Goal: Task Accomplishment & Management: Use online tool/utility

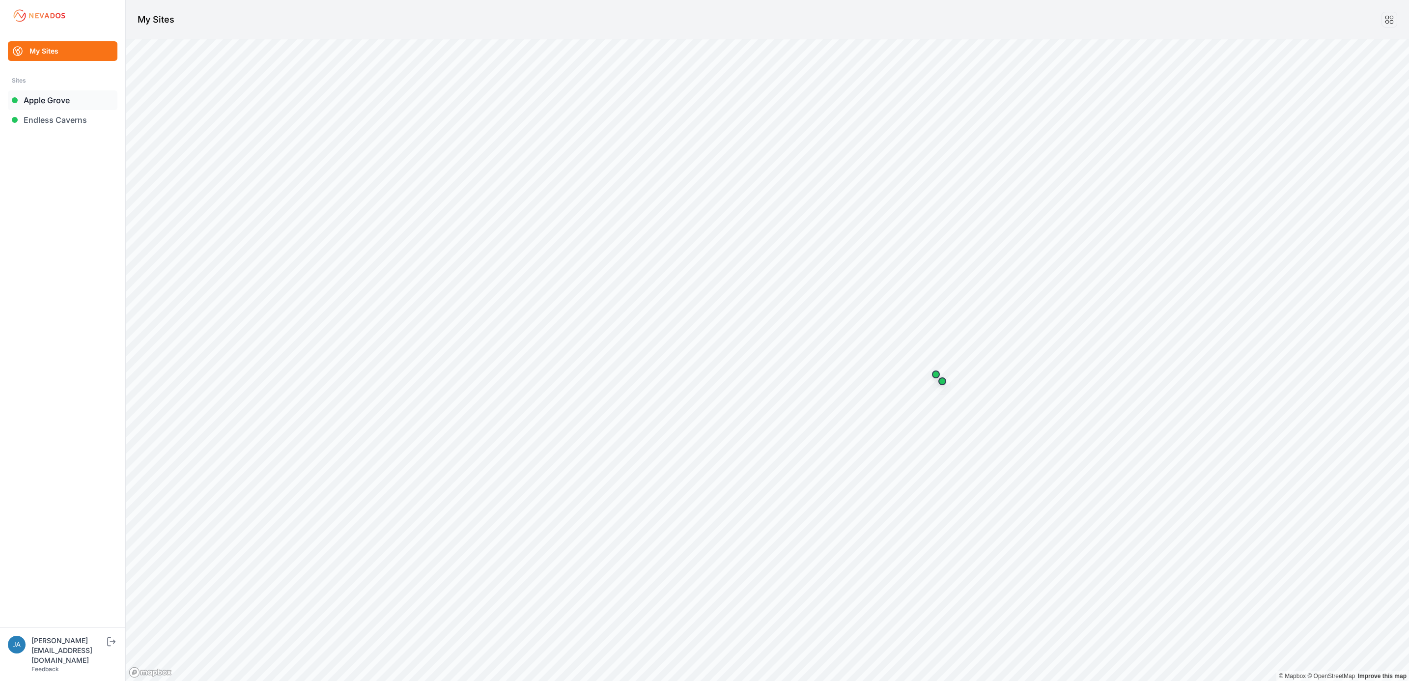
click at [34, 102] on link "Apple Grove" at bounding box center [63, 100] width 110 height 20
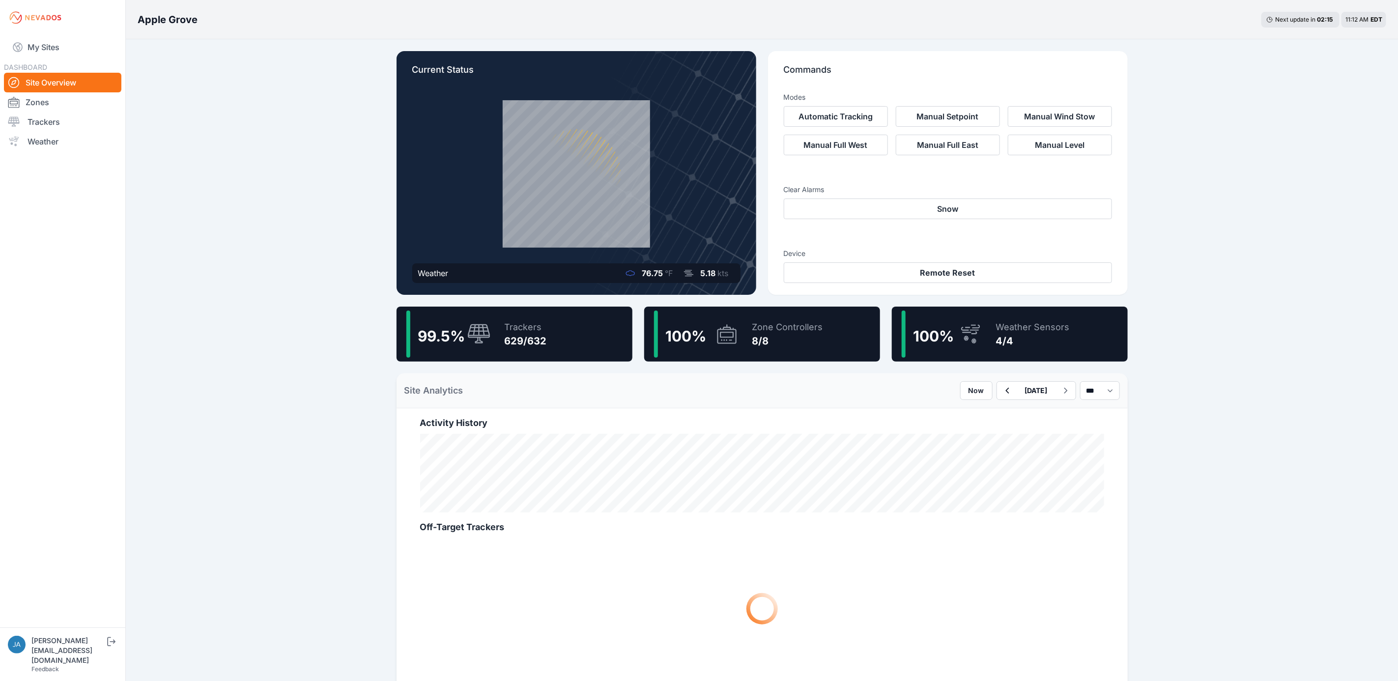
click at [596, 338] on div "99.5 % Trackers 629/632" at bounding box center [514, 334] width 236 height 55
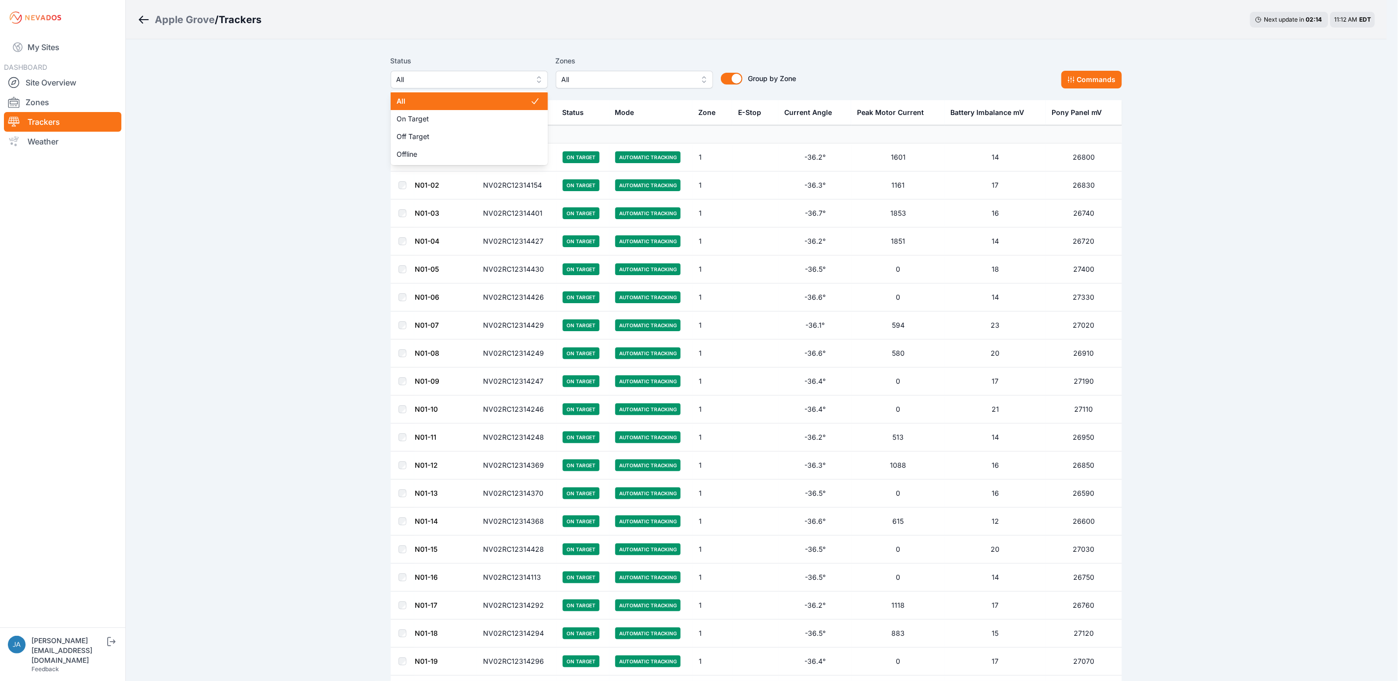
click at [502, 81] on span "All" at bounding box center [462, 80] width 132 height 12
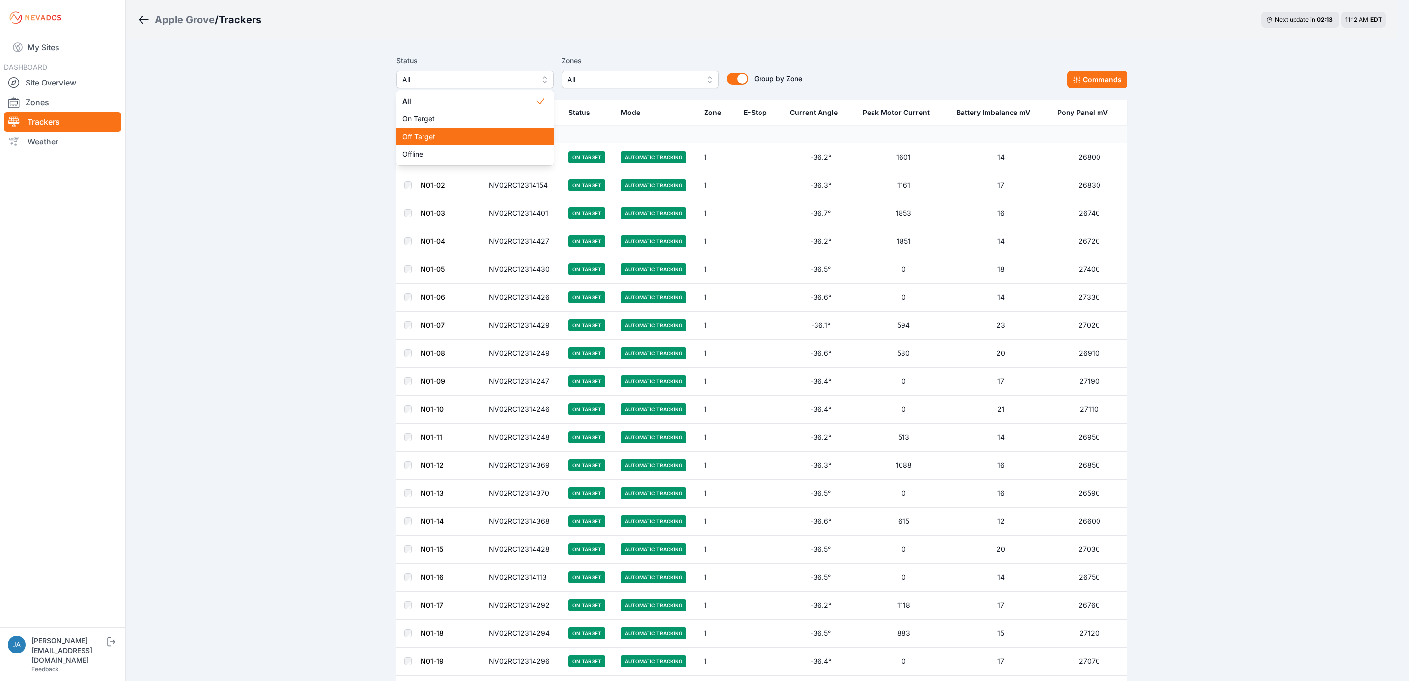
click at [485, 141] on span "Off Target" at bounding box center [469, 137] width 134 height 10
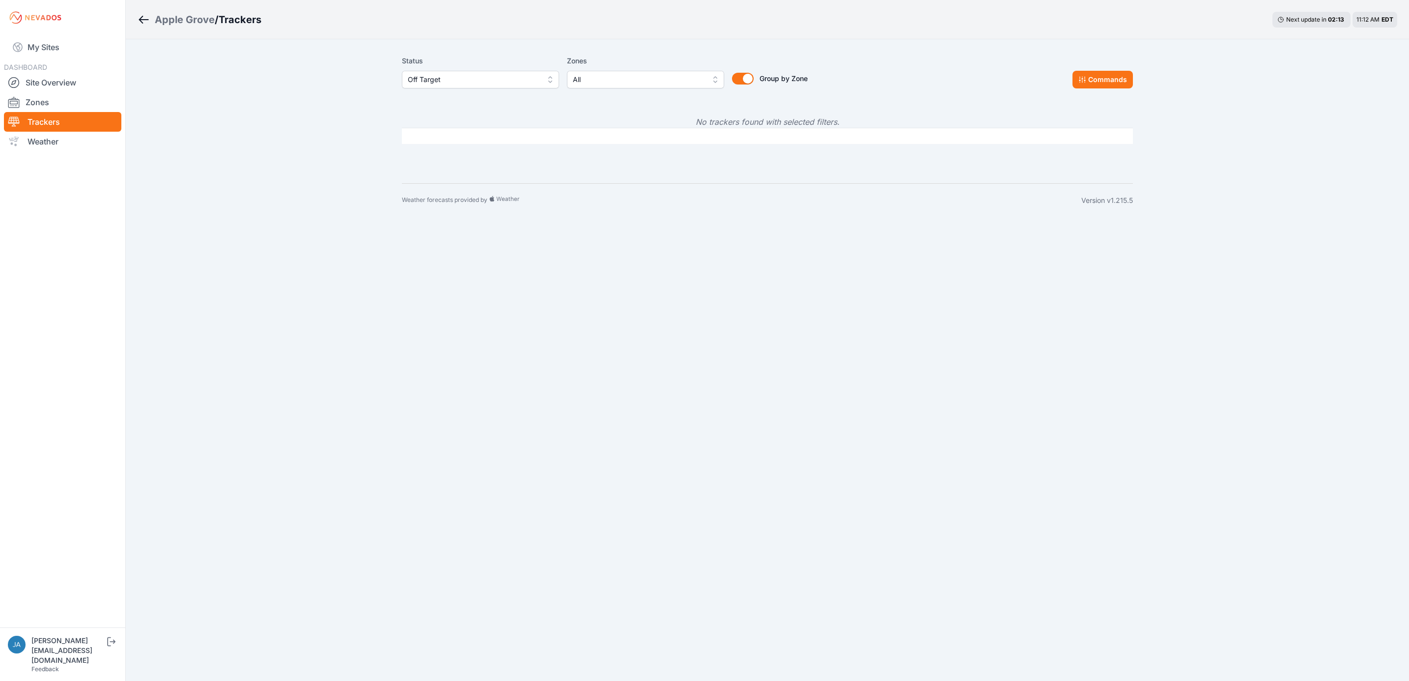
click at [460, 83] on span "Off Target" at bounding box center [474, 80] width 132 height 12
click at [454, 157] on span "Offline" at bounding box center [475, 154] width 134 height 10
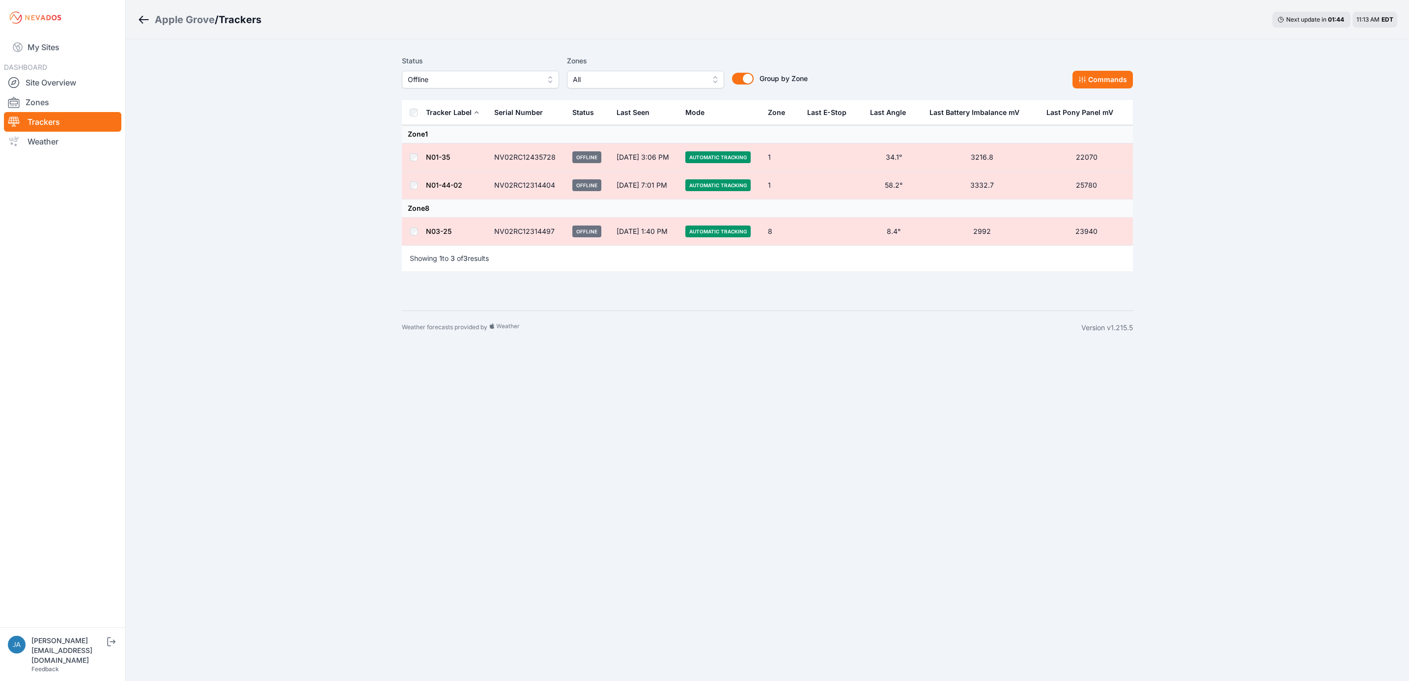
drag, startPoint x: 446, startPoint y: 231, endPoint x: 452, endPoint y: 222, distance: 12.0
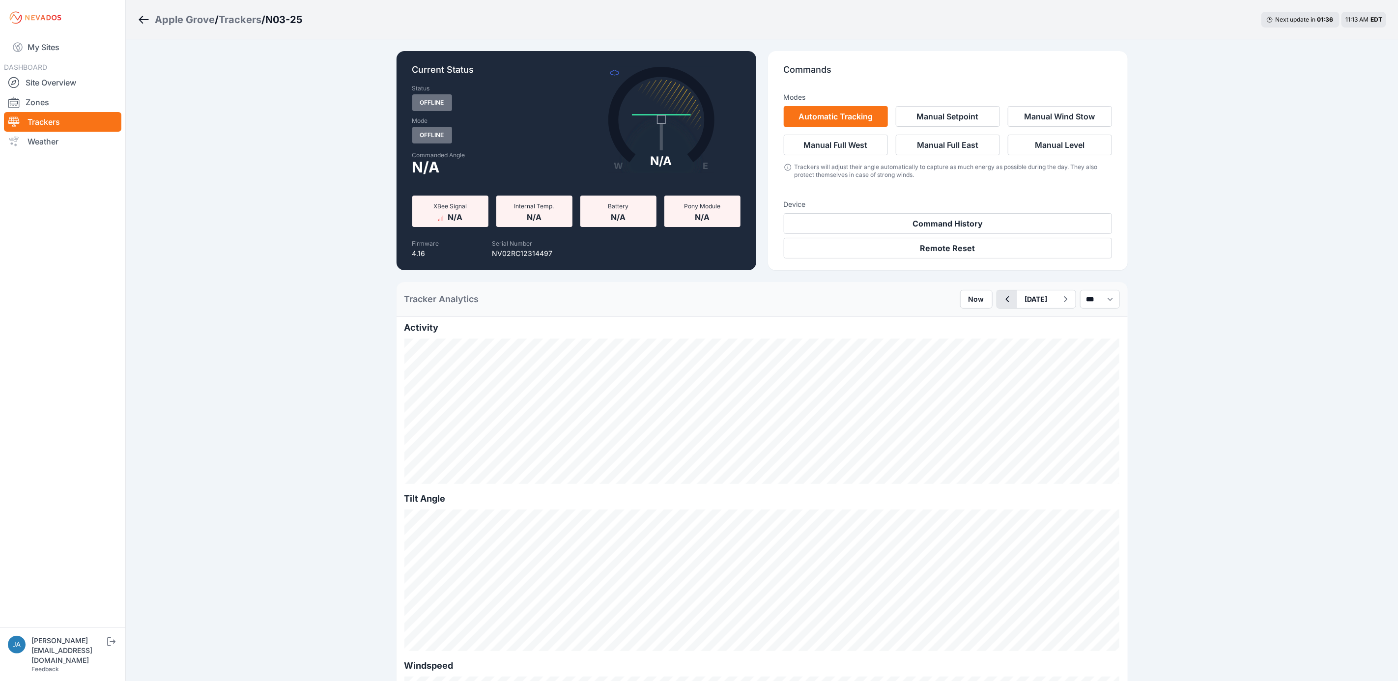
click at [1001, 302] on icon "button" at bounding box center [1007, 299] width 12 height 12
click at [1001, 296] on icon "button" at bounding box center [1007, 299] width 12 height 12
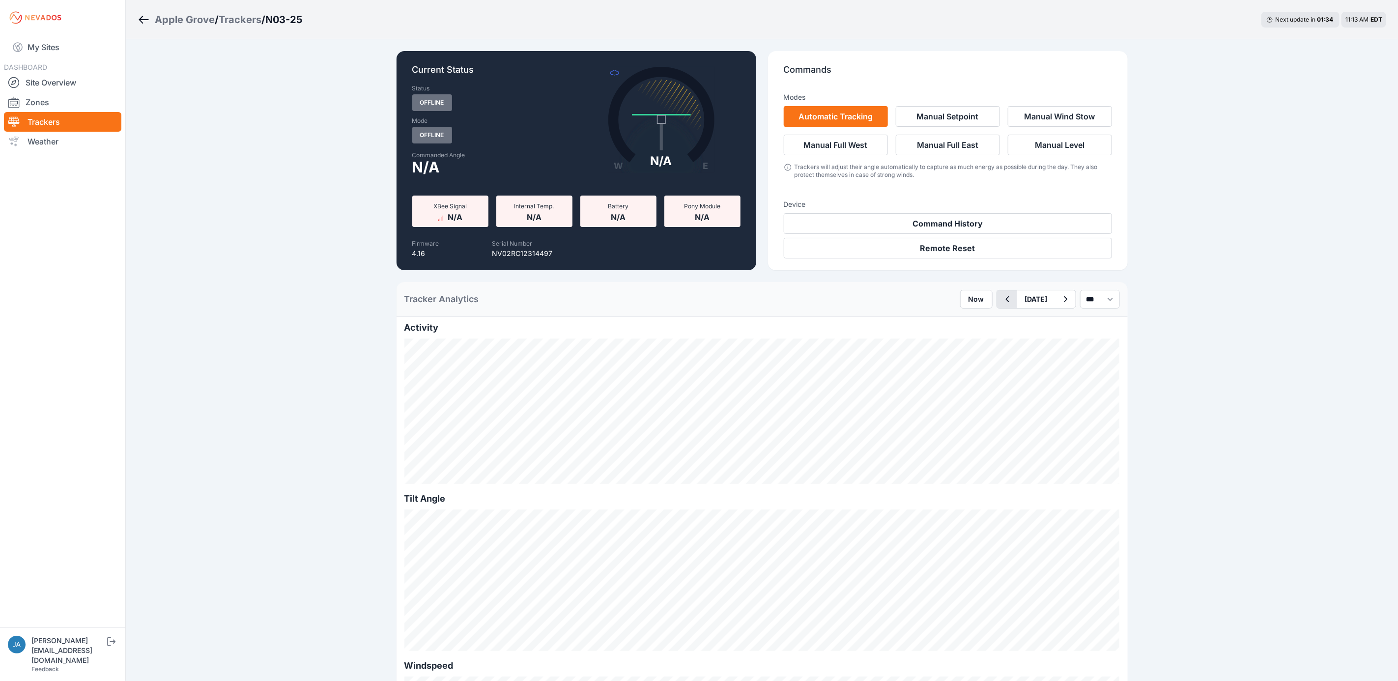
click at [1001, 296] on icon "button" at bounding box center [1007, 299] width 12 height 12
click at [1001, 298] on icon "button" at bounding box center [1007, 299] width 12 height 12
click at [1005, 298] on icon "button" at bounding box center [1006, 299] width 3 height 6
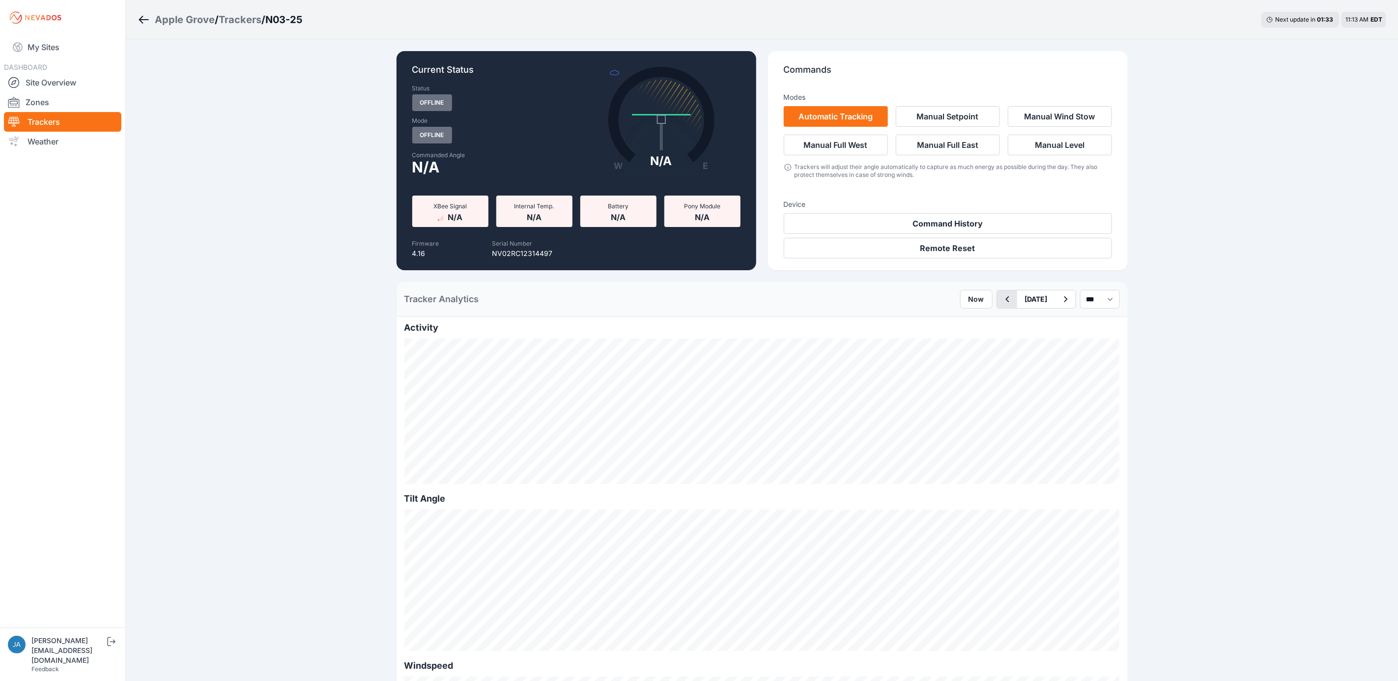
click at [1001, 298] on icon "button" at bounding box center [1007, 299] width 12 height 12
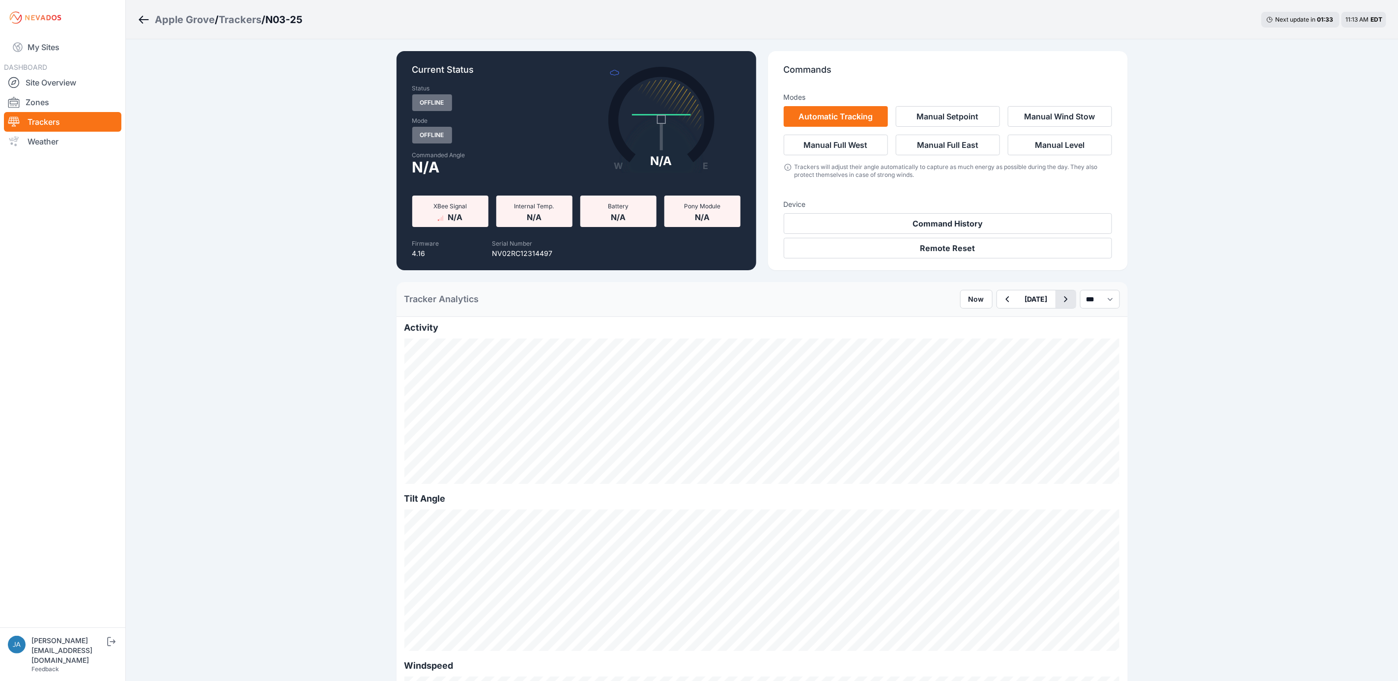
click at [1059, 299] on icon "button" at bounding box center [1065, 299] width 12 height 12
drag, startPoint x: 150, startPoint y: 15, endPoint x: 162, endPoint y: 20, distance: 12.8
click at [150, 15] on link "Breadcrumb" at bounding box center [146, 19] width 17 height 13
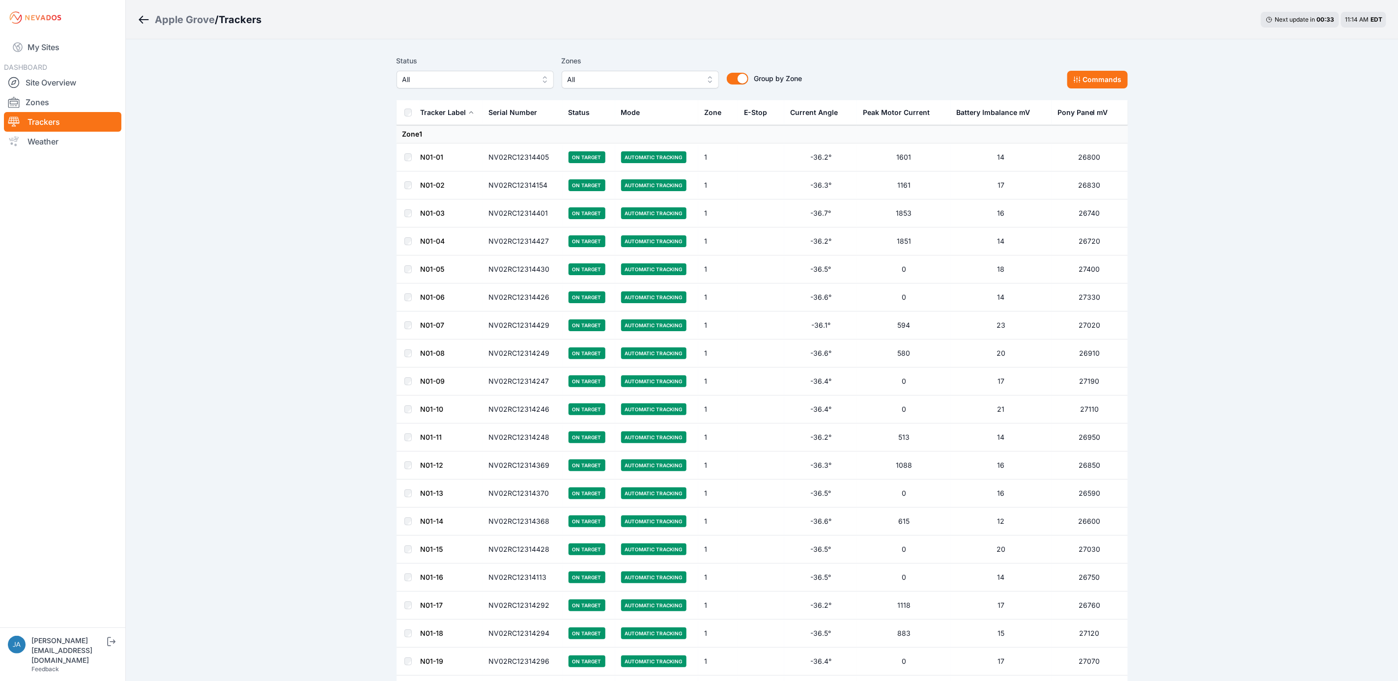
click at [472, 71] on button "All" at bounding box center [474, 80] width 157 height 18
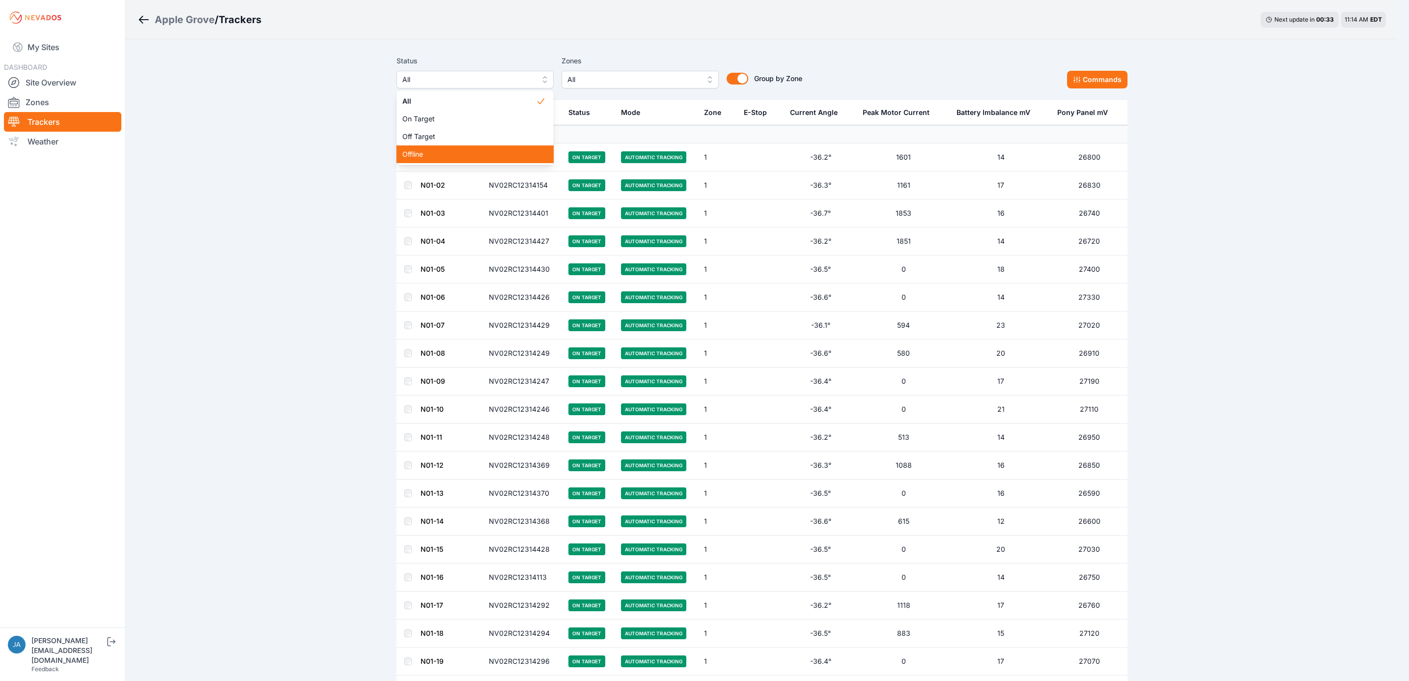
click at [491, 152] on span "Offline" at bounding box center [469, 154] width 134 height 10
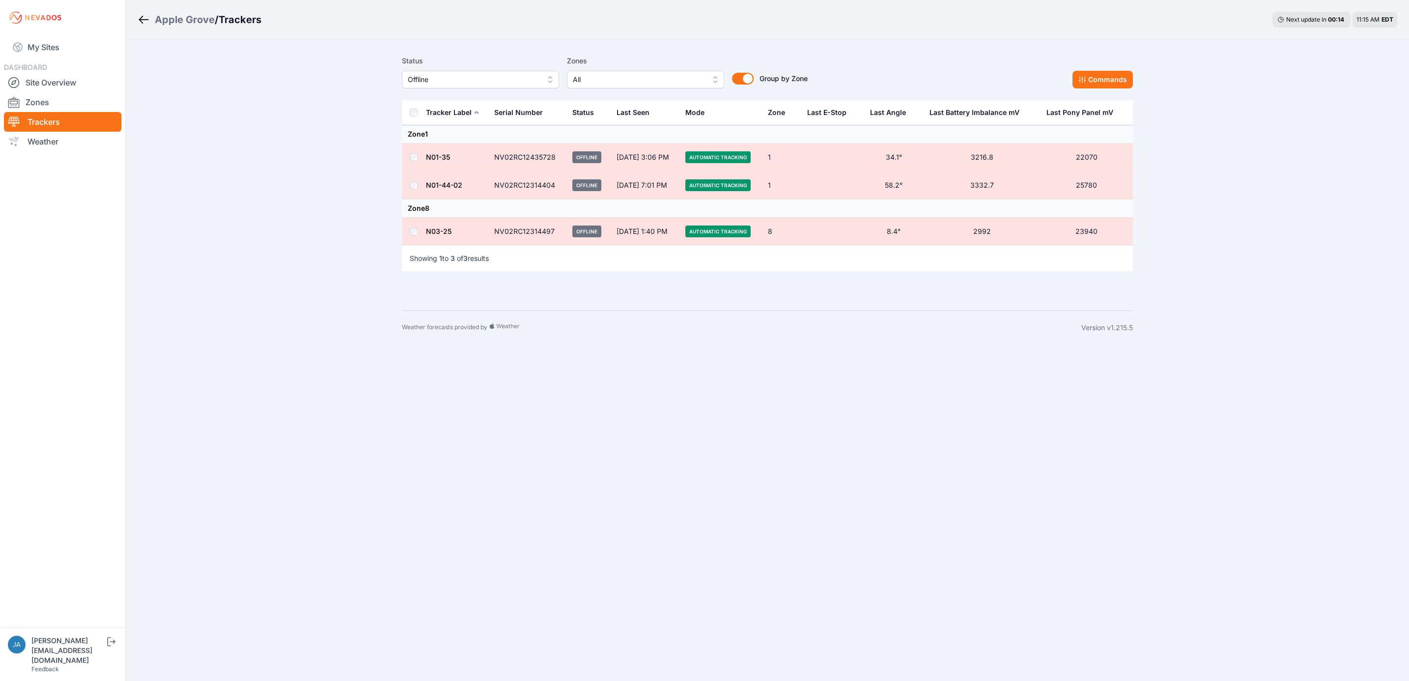
click at [499, 77] on span "Offline" at bounding box center [474, 80] width 132 height 12
click at [496, 102] on span "All" at bounding box center [475, 101] width 134 height 10
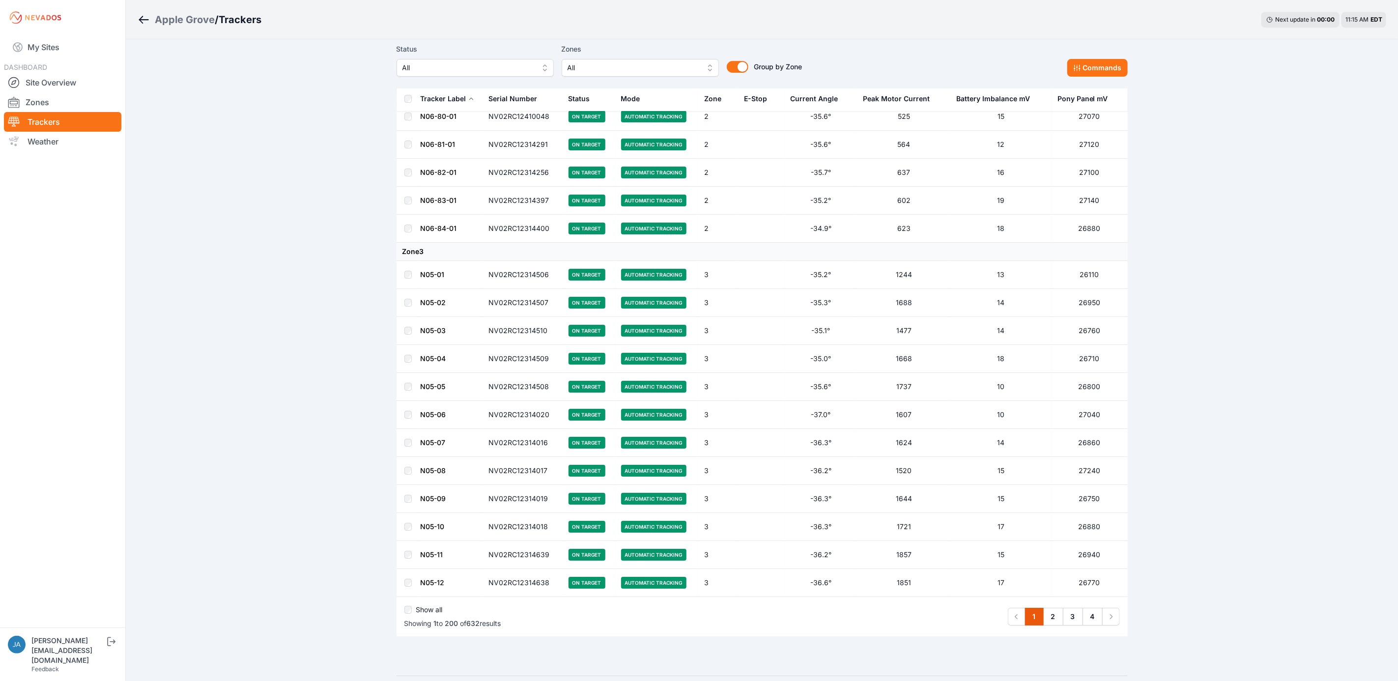
scroll to position [5260, 0]
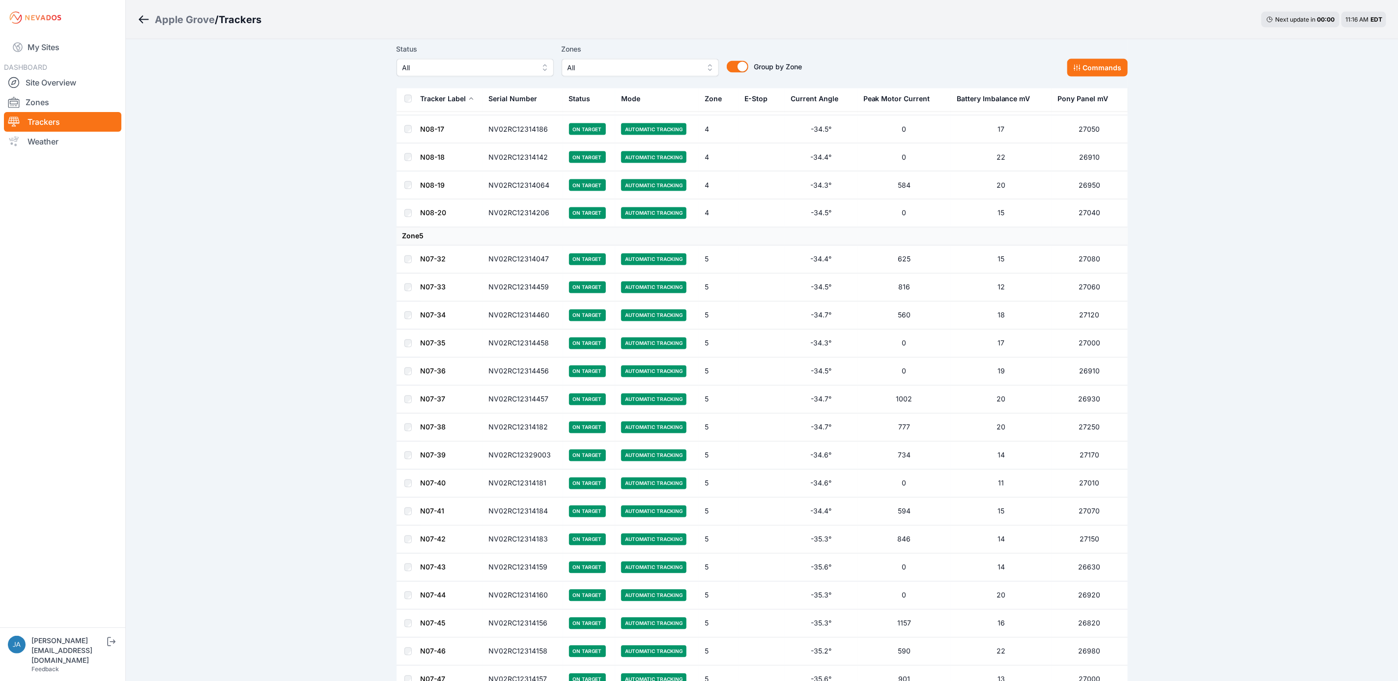
scroll to position [10084, 0]
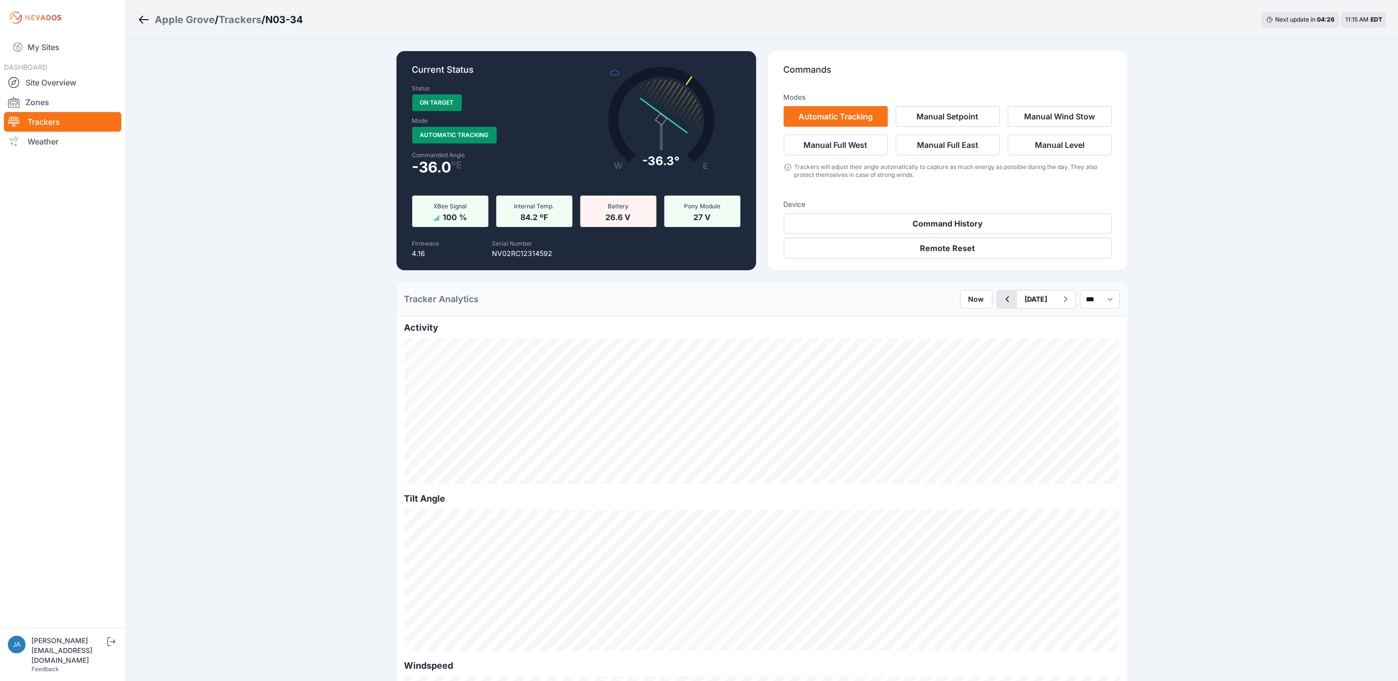
click at [997, 298] on button "button" at bounding box center [1007, 299] width 20 height 18
click at [997, 305] on button "button" at bounding box center [1007, 299] width 20 height 18
click at [1057, 307] on button "button" at bounding box center [1065, 299] width 20 height 18
click at [1059, 305] on icon "button" at bounding box center [1065, 299] width 12 height 12
click at [143, 14] on icon "Breadcrumb" at bounding box center [144, 20] width 12 height 12
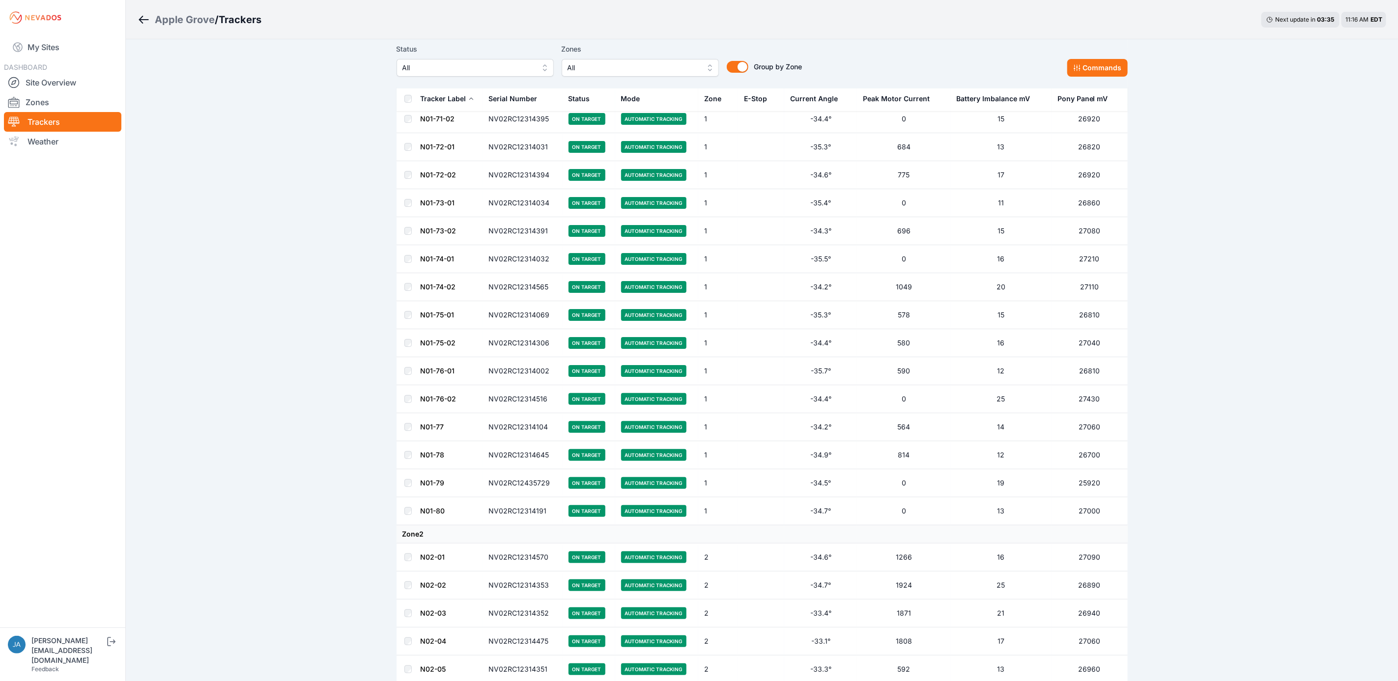
scroll to position [5260, 0]
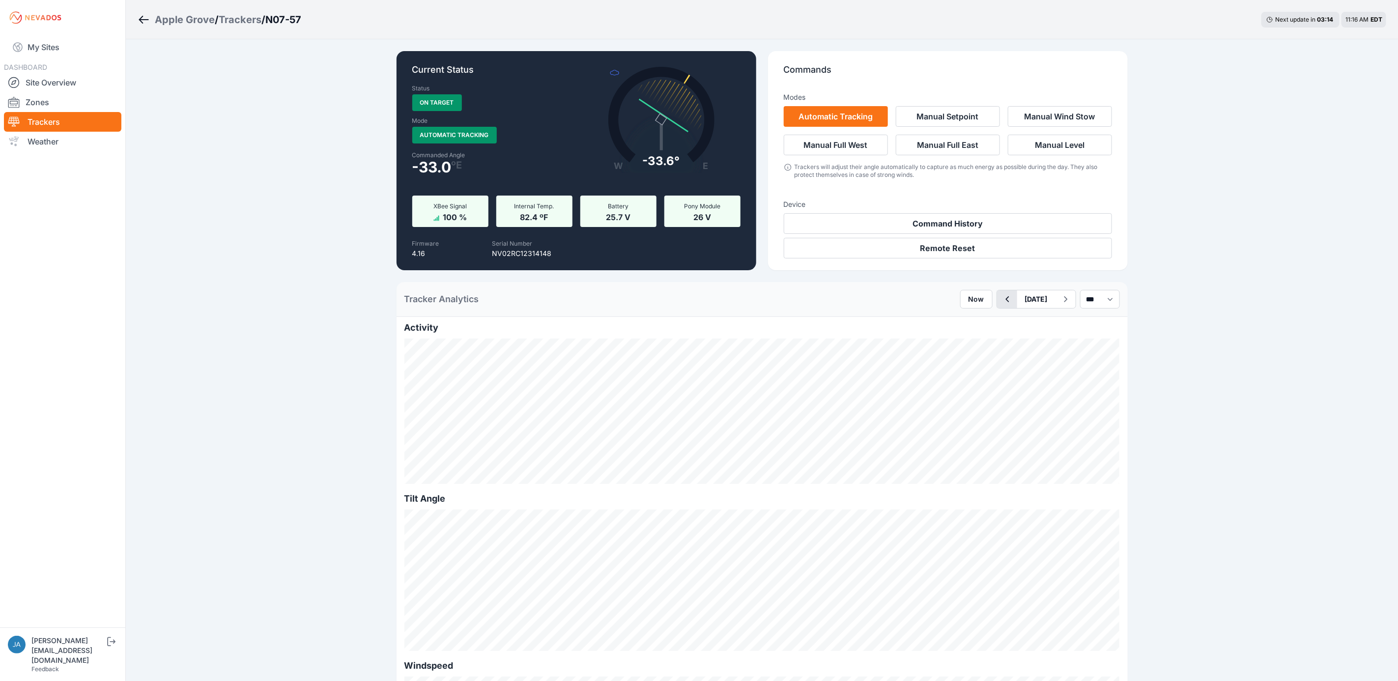
click at [1001, 305] on icon "button" at bounding box center [1007, 299] width 12 height 12
click at [1001, 304] on icon "button" at bounding box center [1007, 299] width 12 height 12
click at [1063, 304] on button "button" at bounding box center [1065, 299] width 20 height 18
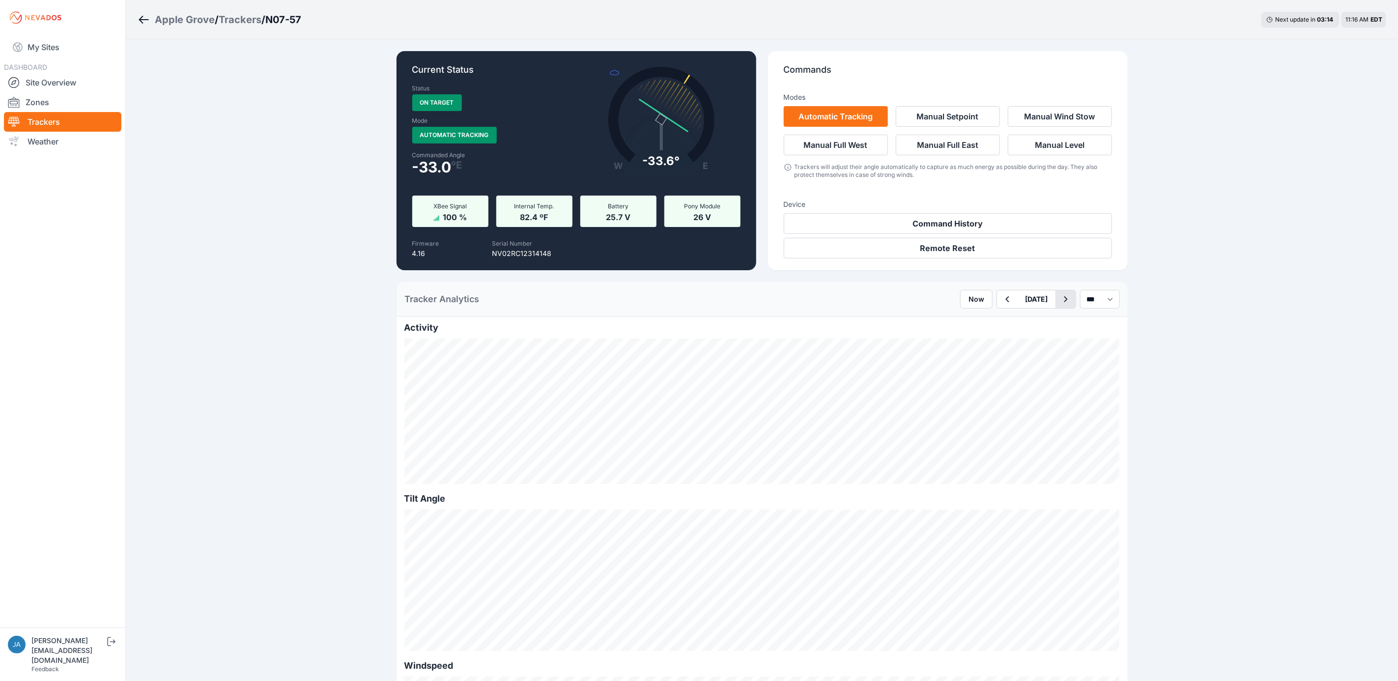
click at [1063, 304] on button "button" at bounding box center [1065, 299] width 20 height 18
click at [61, 47] on link "My Sites" at bounding box center [62, 47] width 117 height 24
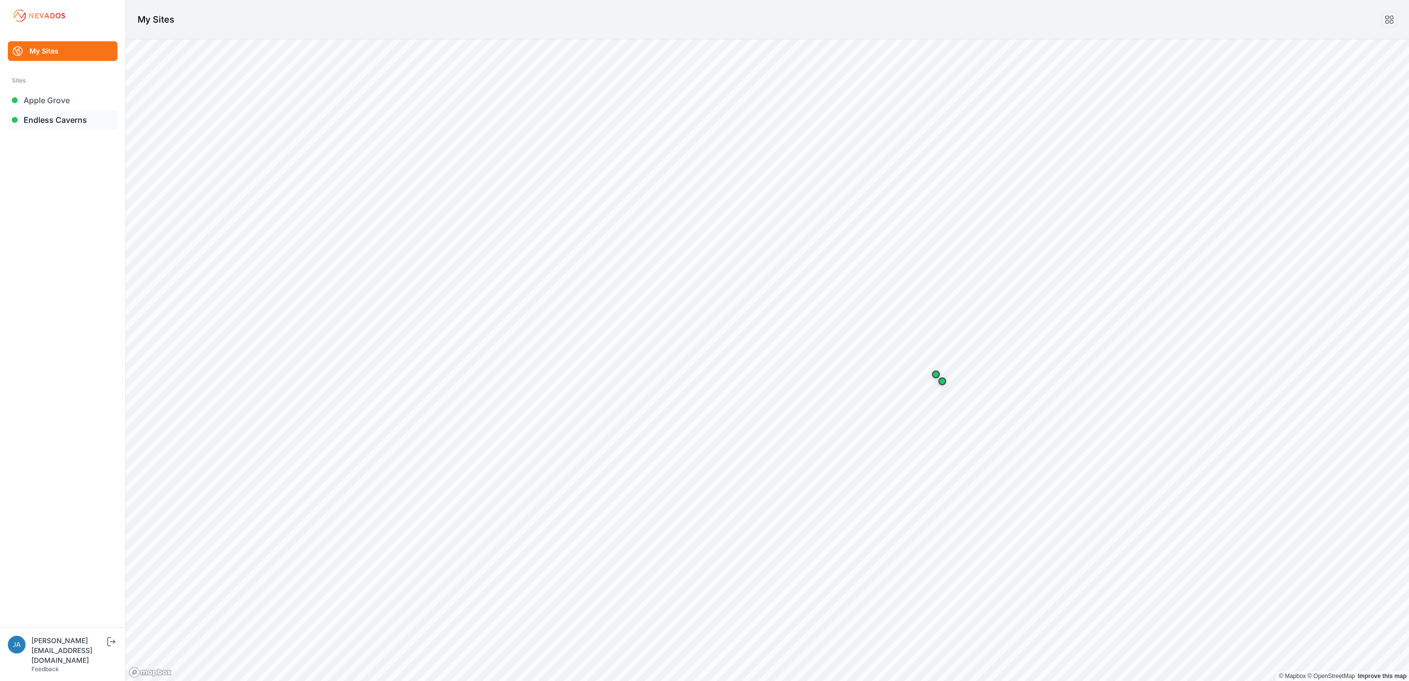
click at [88, 119] on link "Endless Caverns" at bounding box center [63, 120] width 110 height 20
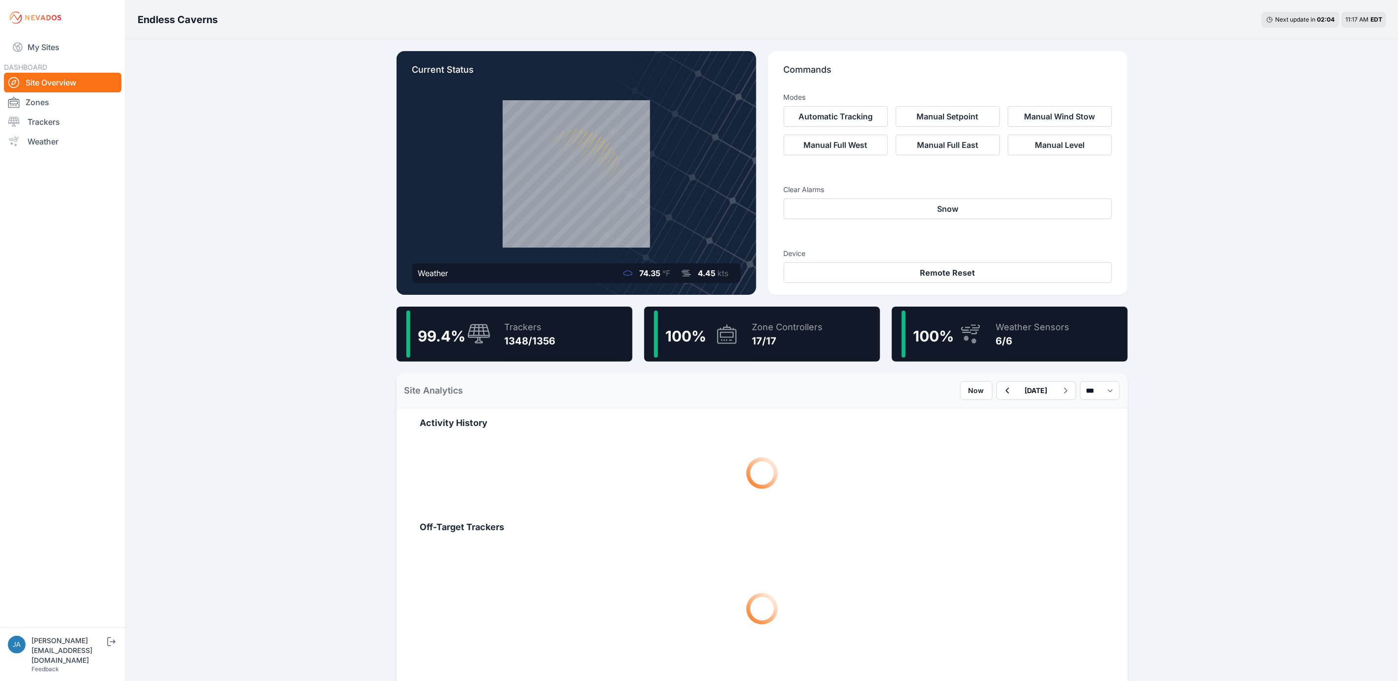
click at [562, 347] on div "99.4 % Trackers 1348/1356" at bounding box center [514, 334] width 236 height 55
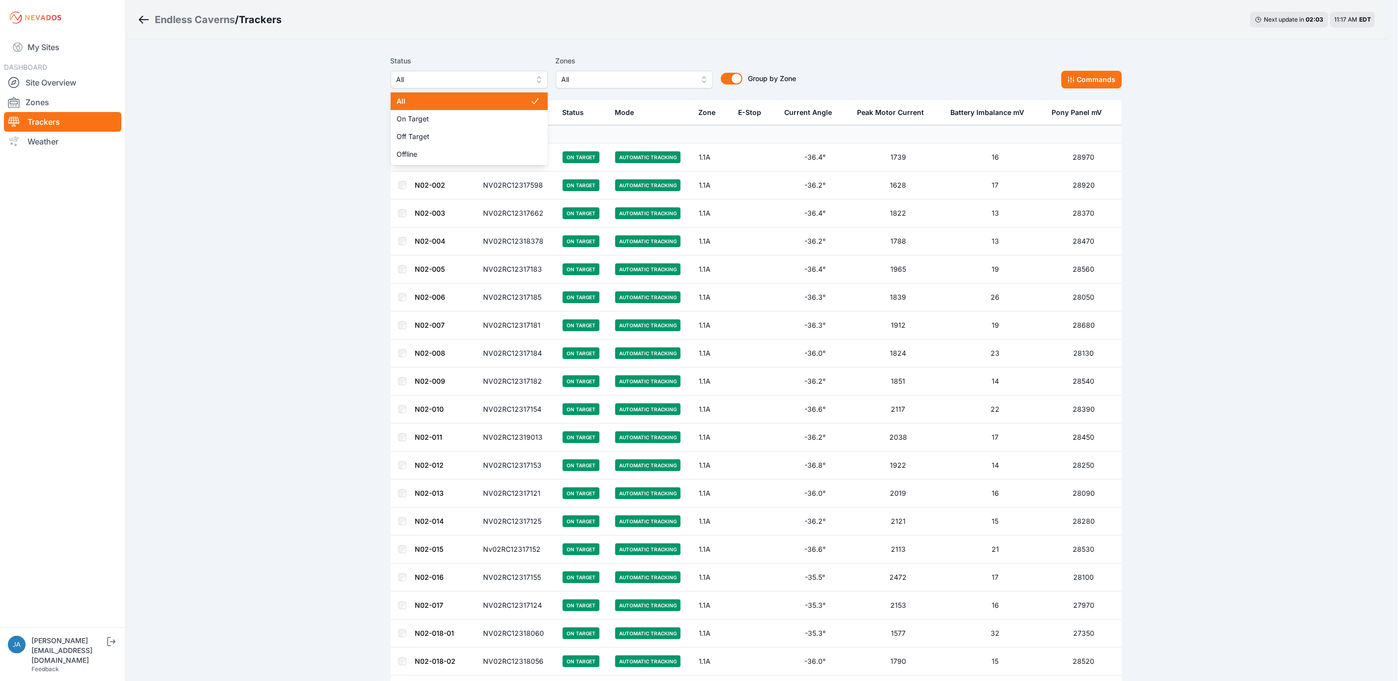
click at [492, 82] on span "All" at bounding box center [462, 80] width 132 height 12
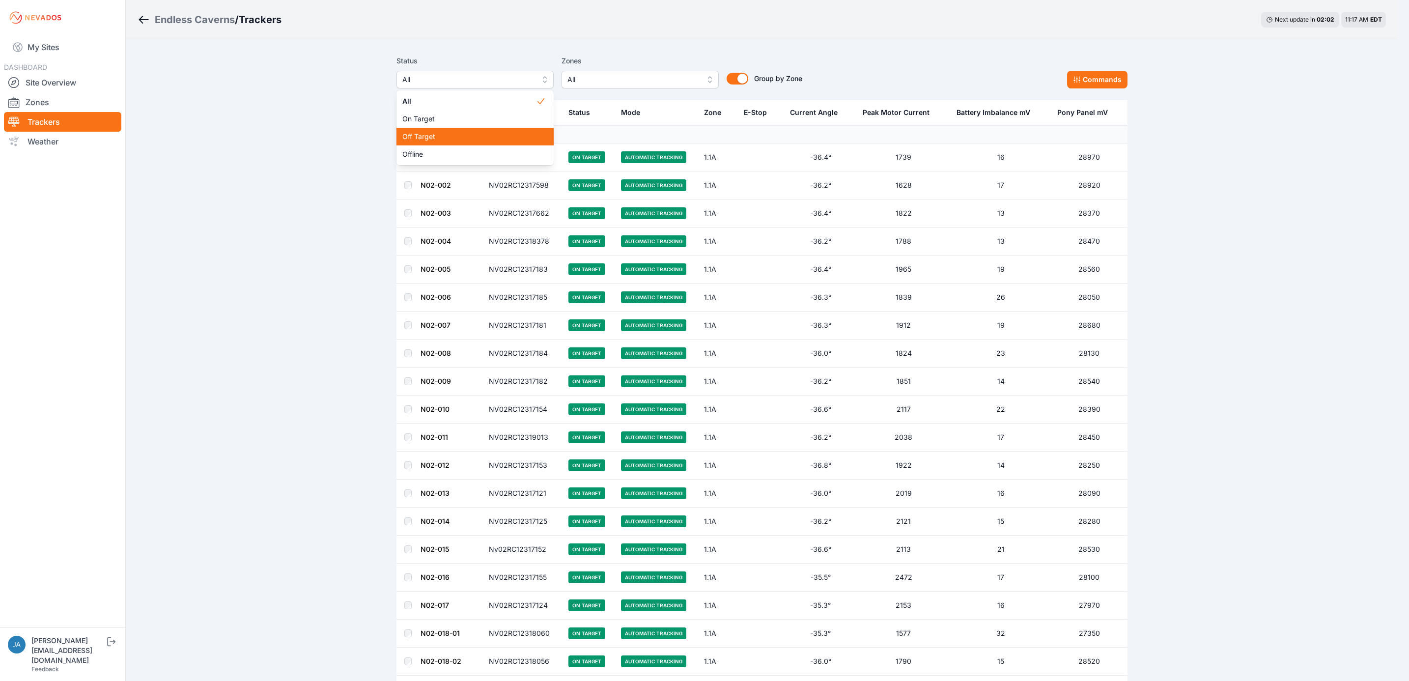
click at [459, 138] on span "Off Target" at bounding box center [469, 137] width 134 height 10
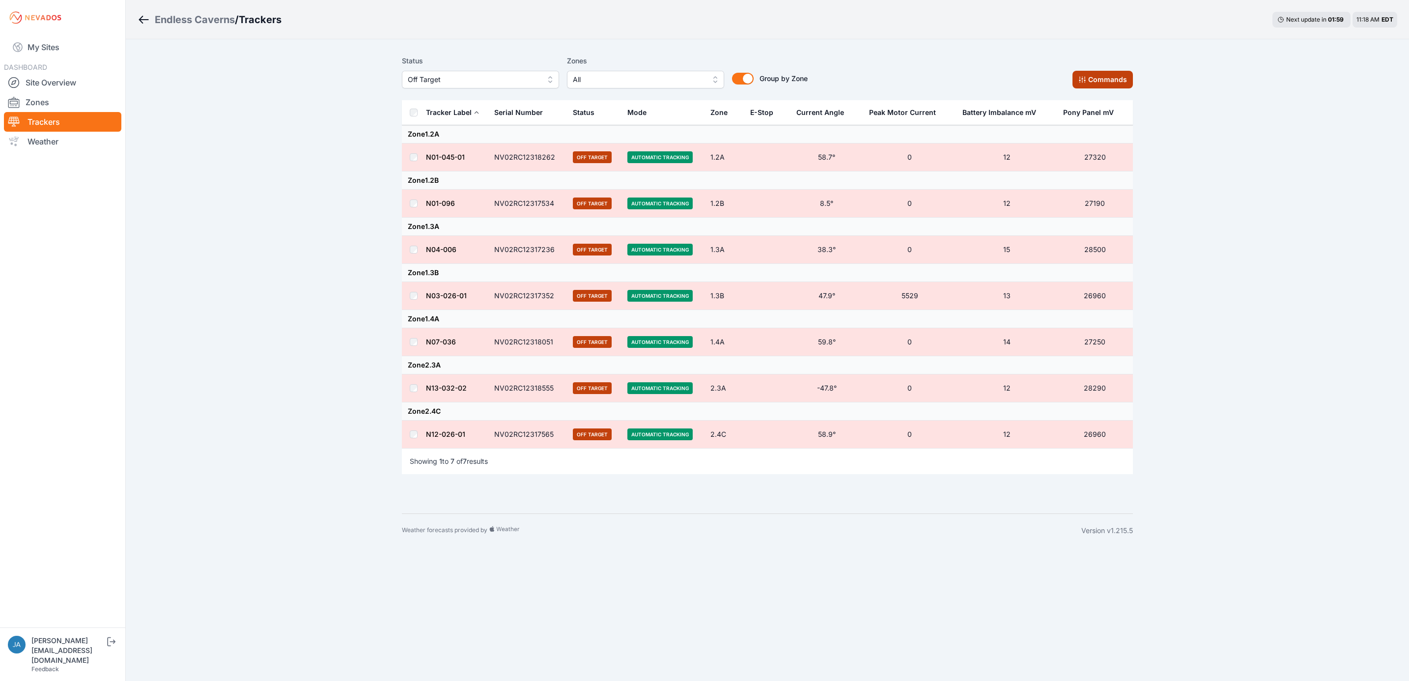
click at [1094, 83] on button "Commands" at bounding box center [1103, 80] width 60 height 18
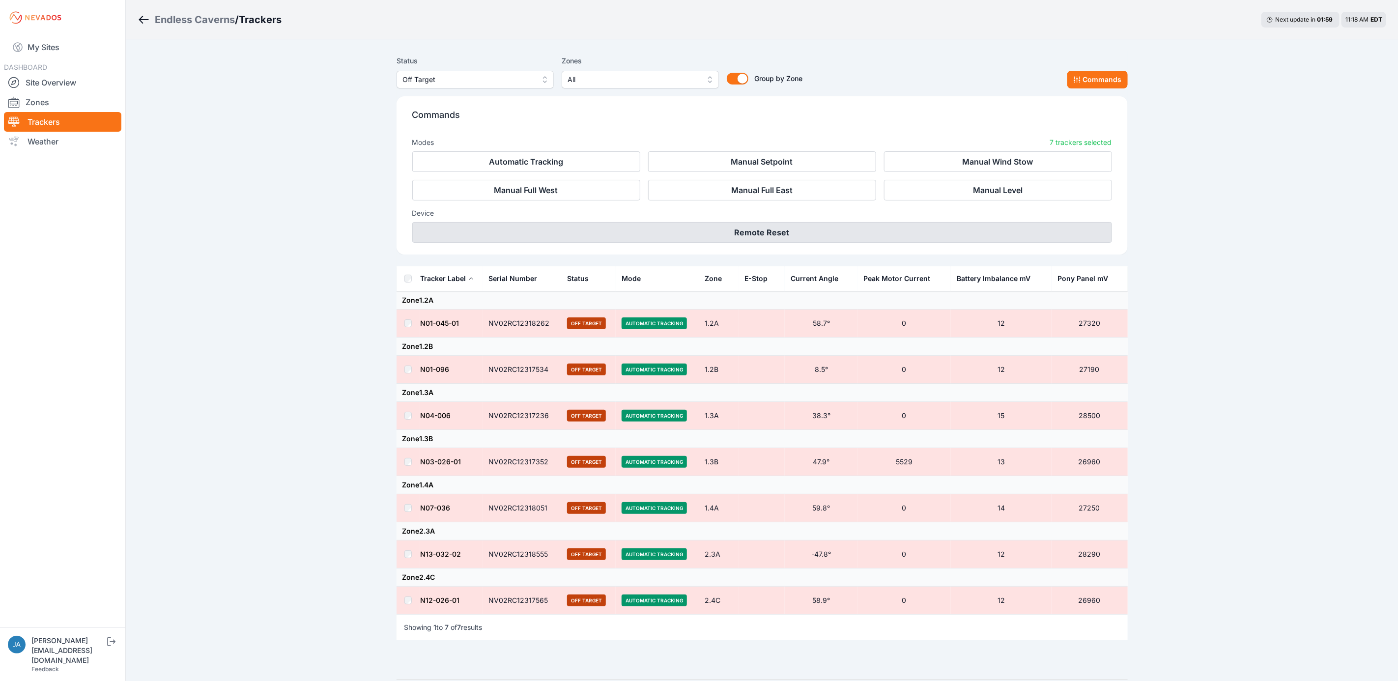
click at [912, 235] on button "Remote Reset" at bounding box center [762, 232] width 700 height 21
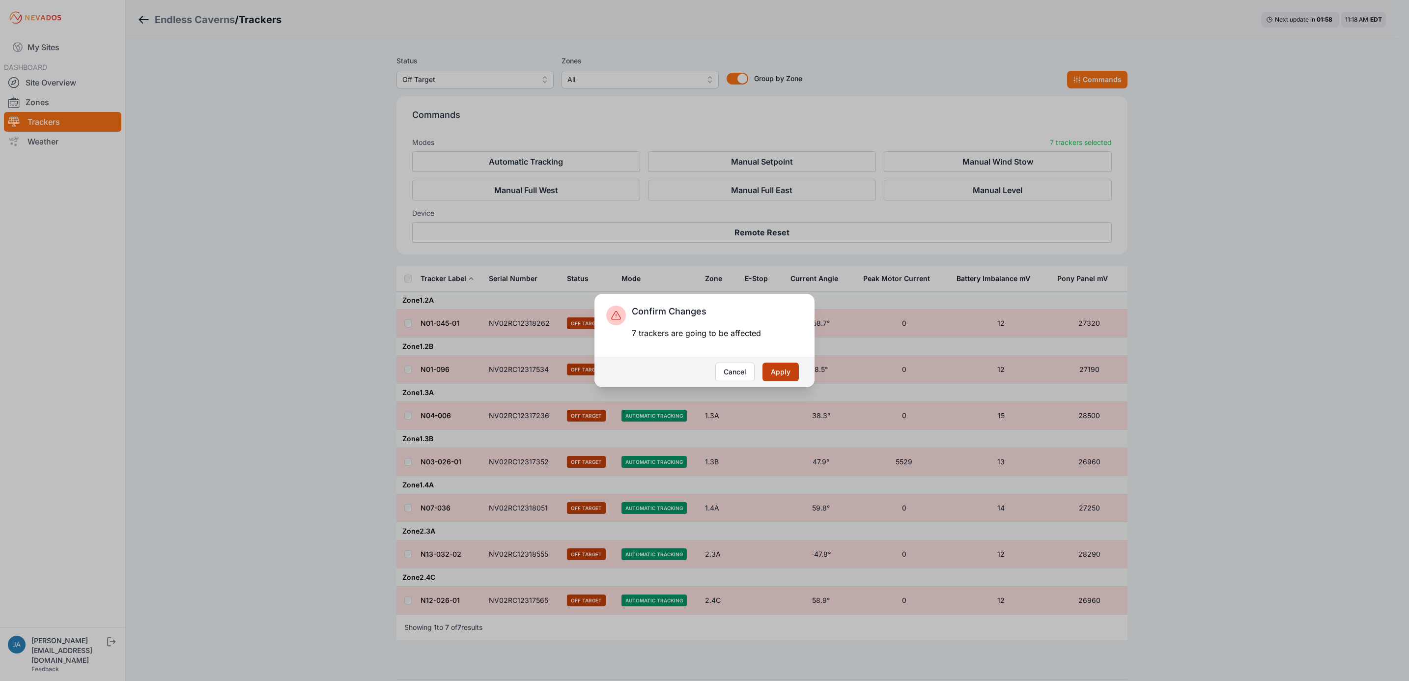
click at [773, 365] on button "Apply" at bounding box center [780, 372] width 36 height 19
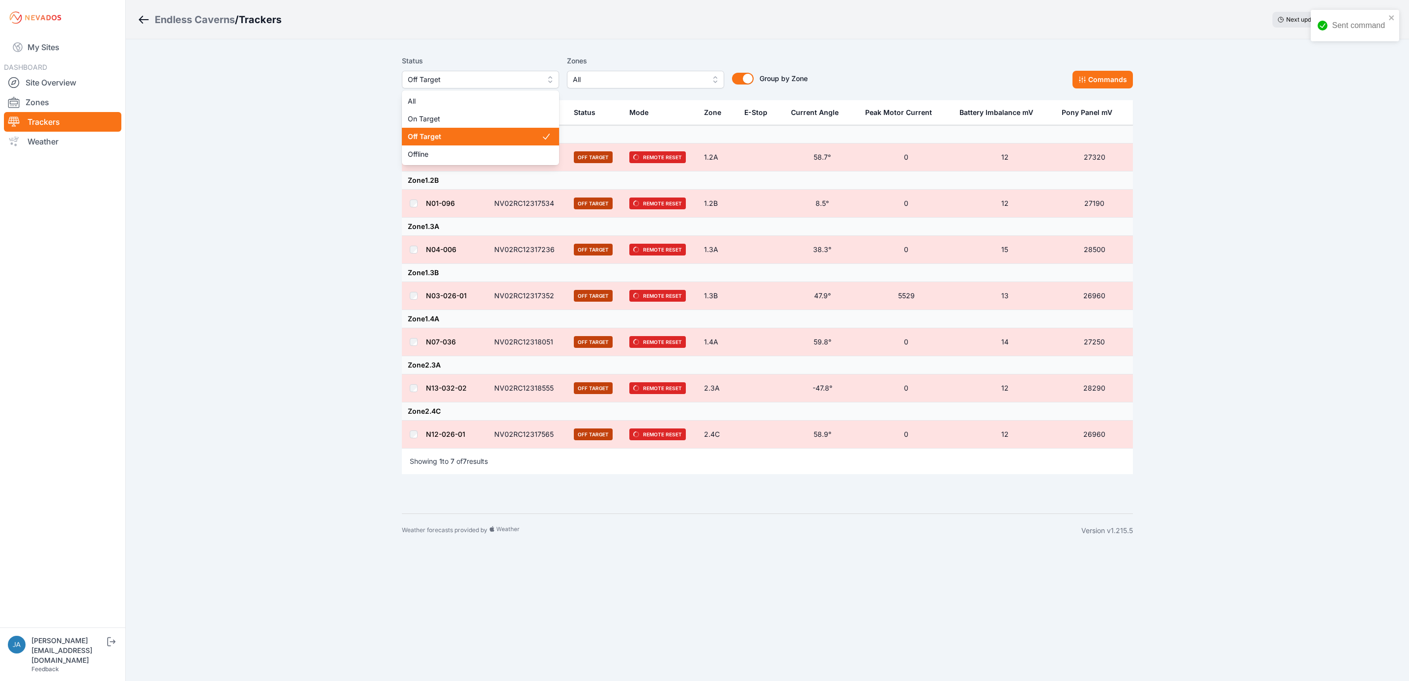
click at [422, 77] on span "Off Target" at bounding box center [474, 80] width 132 height 12
click at [457, 159] on span "Offline" at bounding box center [475, 154] width 134 height 10
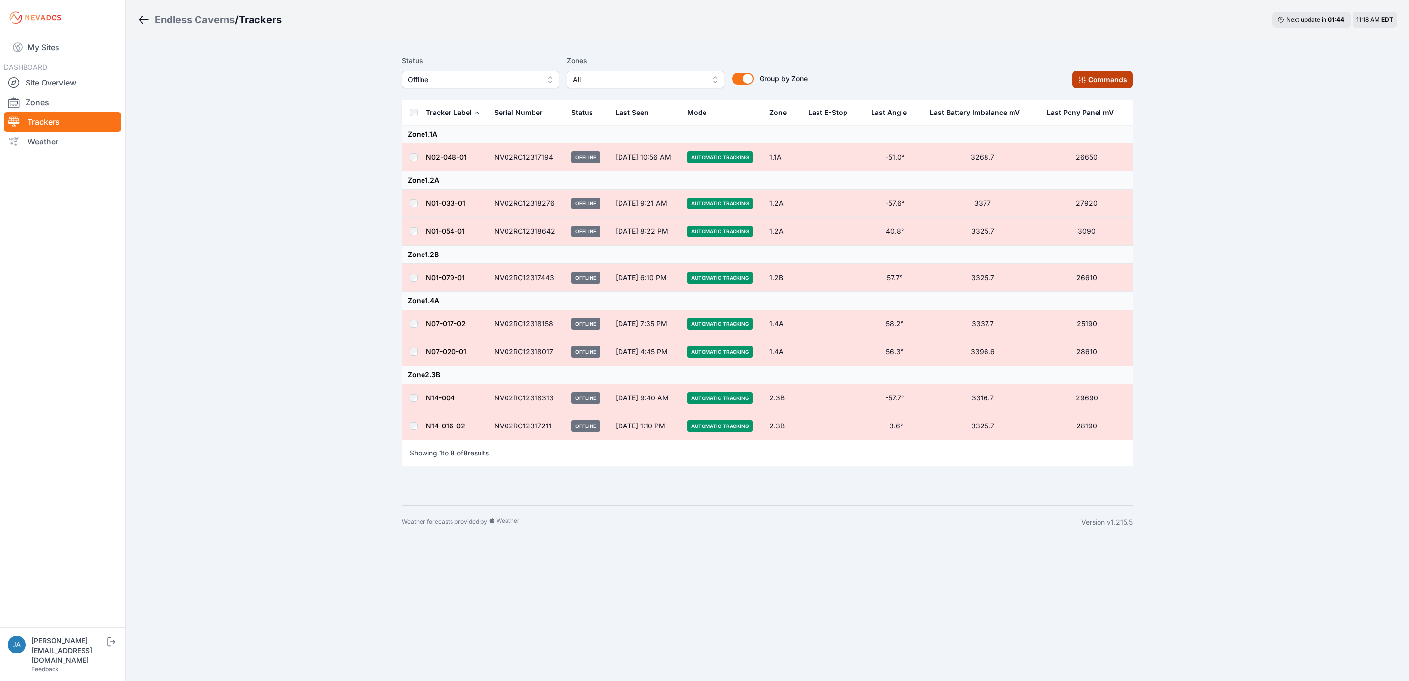
click at [1093, 78] on button "Commands" at bounding box center [1103, 80] width 60 height 18
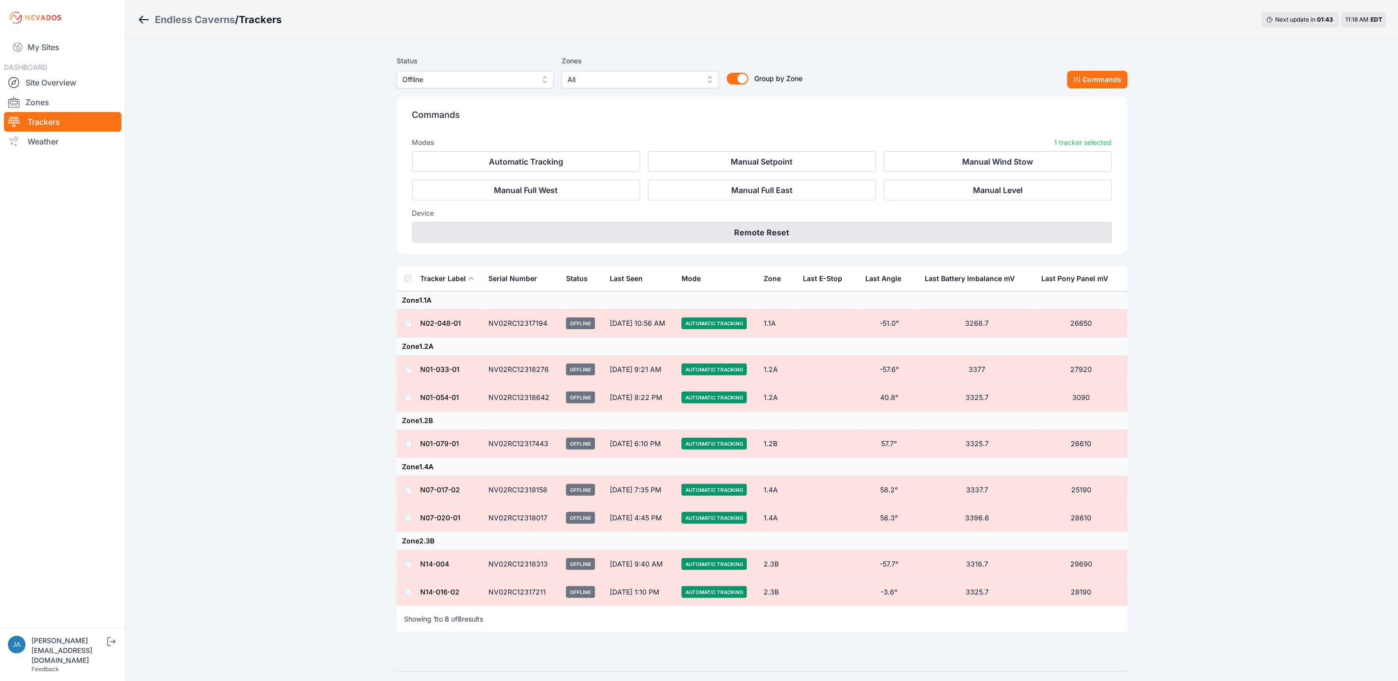
click at [808, 232] on button "Remote Reset" at bounding box center [762, 232] width 700 height 21
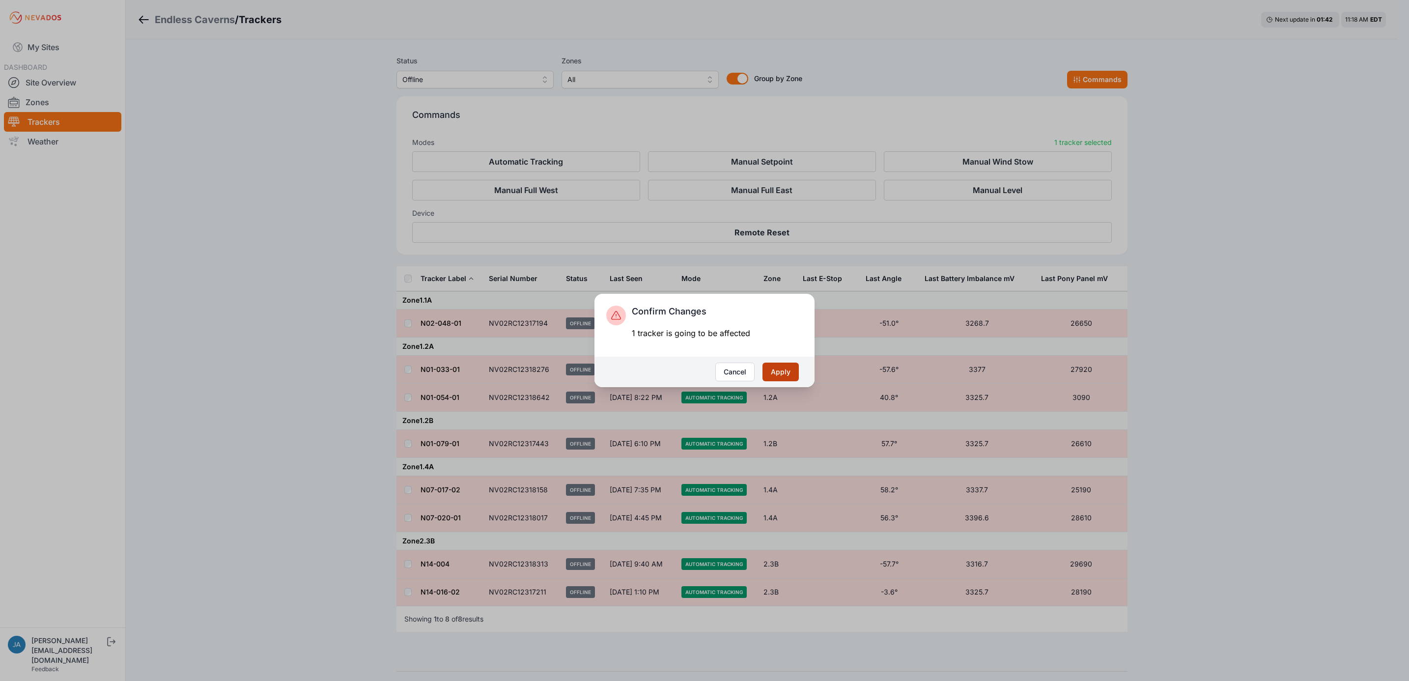
click at [786, 374] on button "Apply" at bounding box center [780, 372] width 36 height 19
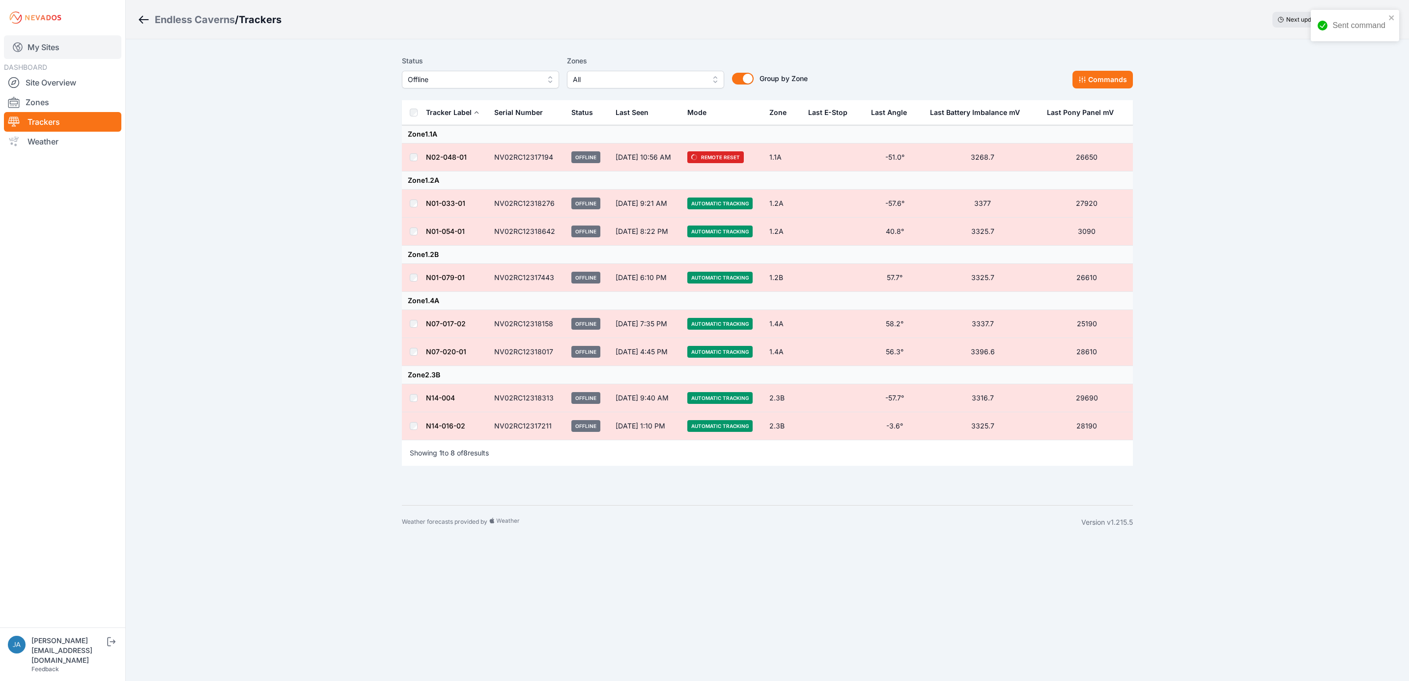
click at [36, 49] on link "My Sites" at bounding box center [62, 47] width 117 height 24
